Goal: Subscribe to service/newsletter

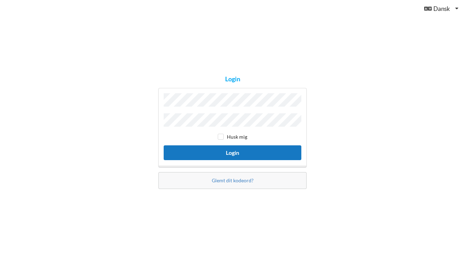
click at [214, 151] on button "Login" at bounding box center [233, 152] width 138 height 14
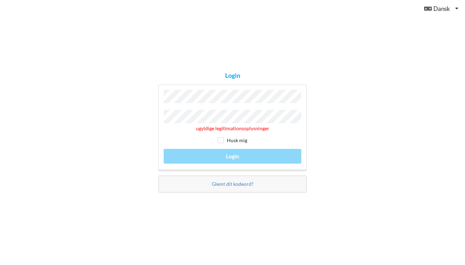
click at [161, 119] on div "ugyldige legitimationsoplysninger Husk mig Login" at bounding box center [232, 127] width 148 height 86
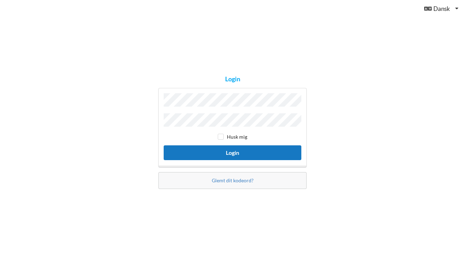
click at [220, 146] on button "Login" at bounding box center [233, 152] width 138 height 14
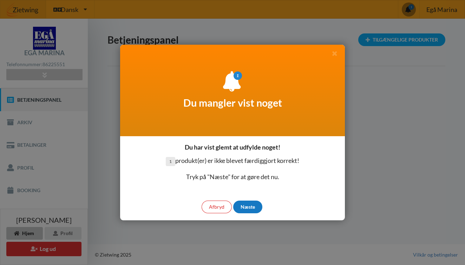
click at [245, 201] on div "Næste" at bounding box center [247, 206] width 29 height 13
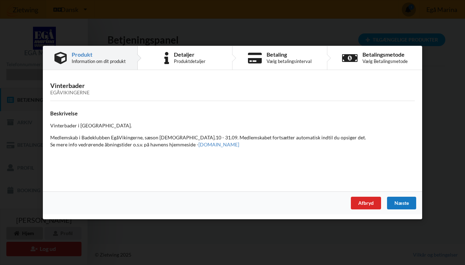
click at [397, 199] on div "Næste" at bounding box center [401, 202] width 29 height 13
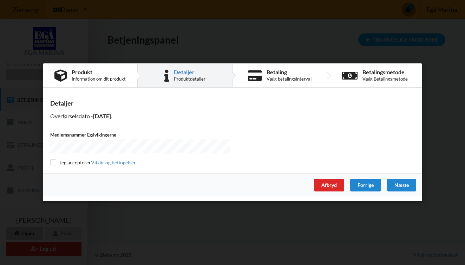
click at [54, 160] on input "checkbox" at bounding box center [53, 163] width 6 height 6
checkbox input "true"
click at [403, 186] on div "Næste" at bounding box center [401, 185] width 29 height 13
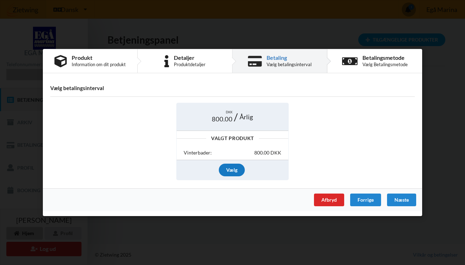
click at [229, 168] on div "Vælg" at bounding box center [232, 169] width 26 height 13
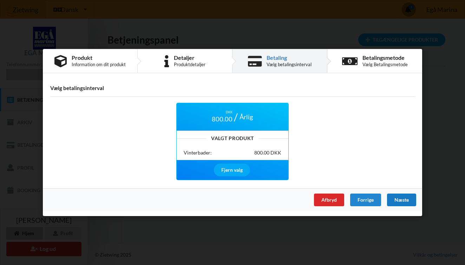
click at [394, 195] on div "Næste" at bounding box center [401, 199] width 29 height 13
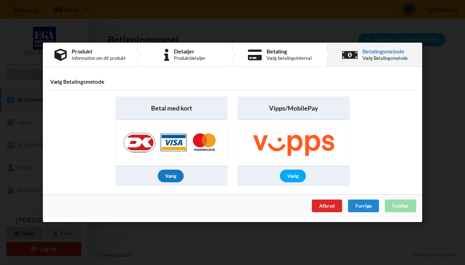
click at [164, 178] on div "Vælg" at bounding box center [171, 176] width 26 height 13
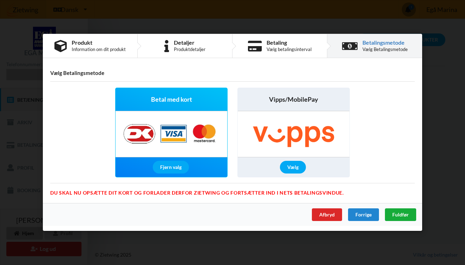
click at [398, 218] on div "Fuldfør" at bounding box center [400, 214] width 31 height 13
